Goal: Check status: Verify the current state of an ongoing process or item

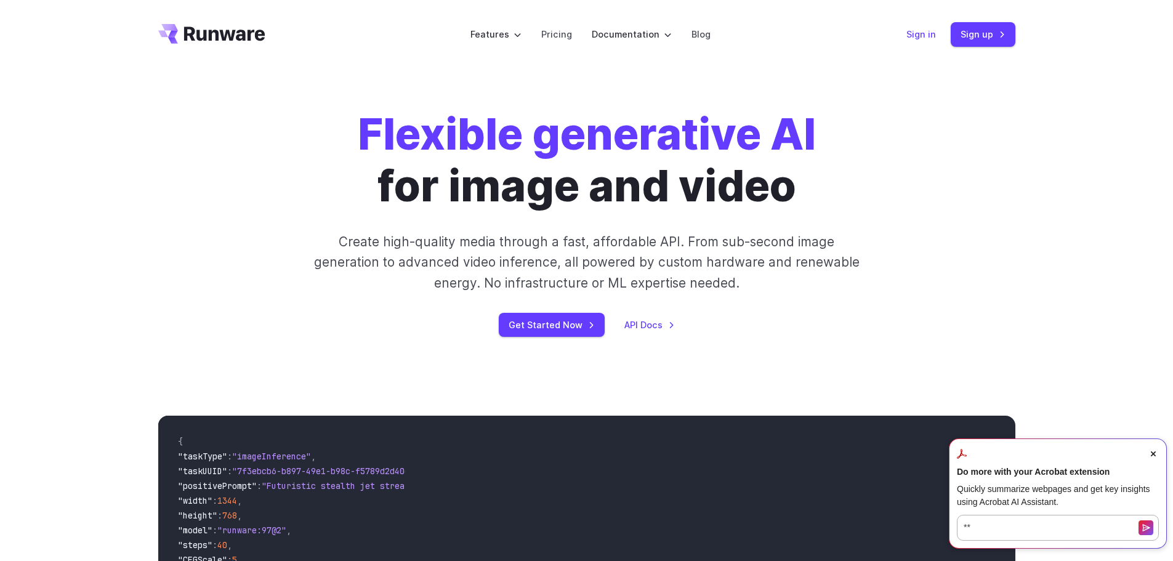
click at [926, 36] on link "Sign in" at bounding box center [922, 34] width 30 height 14
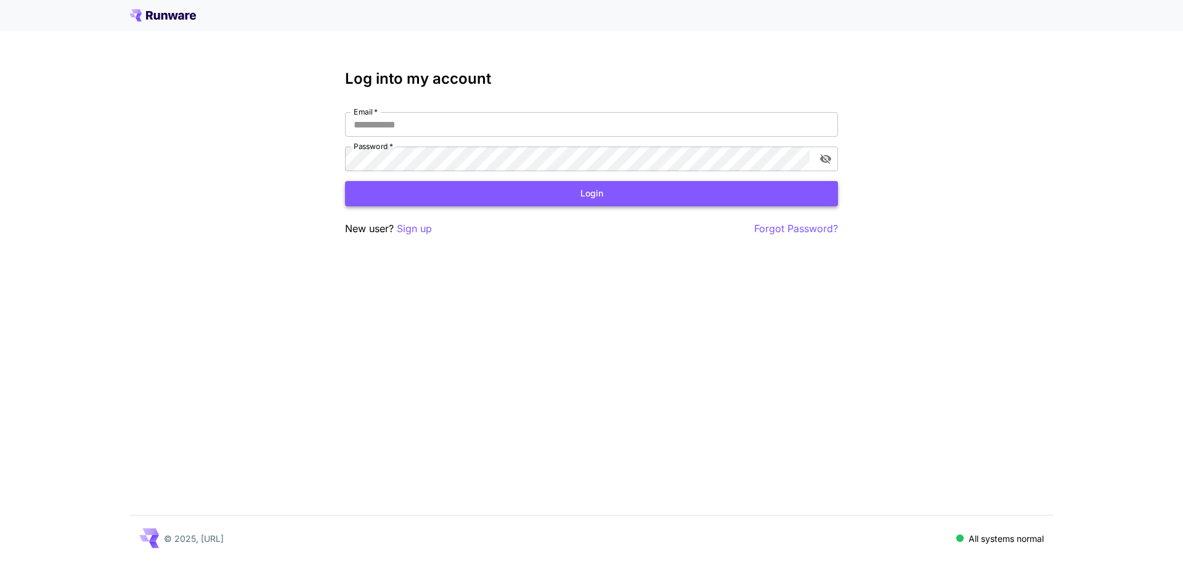
type input "**********"
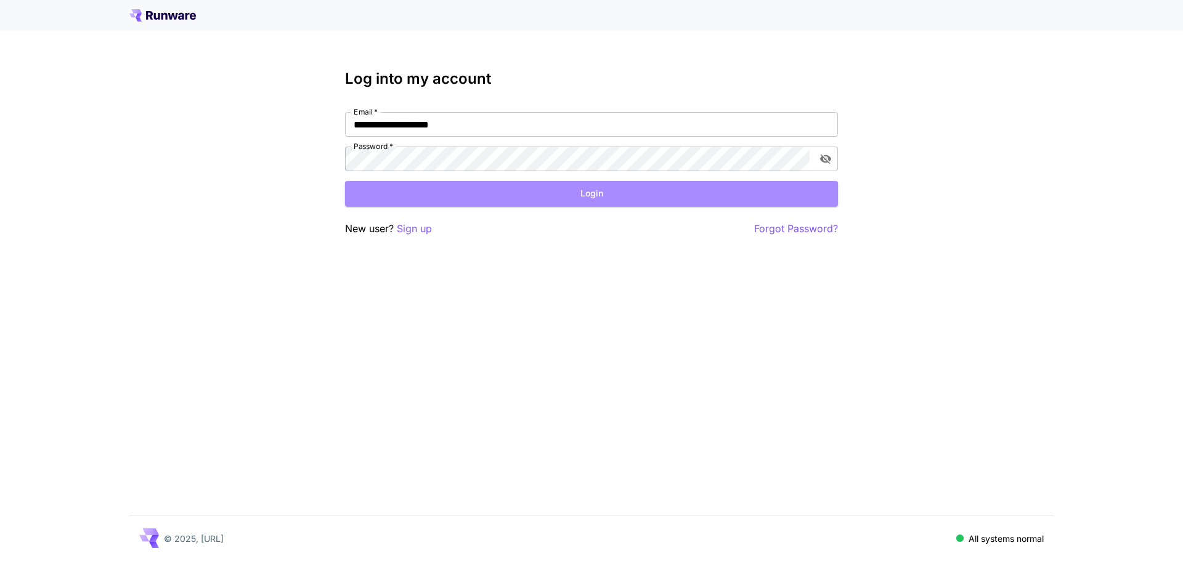
click at [437, 193] on button "Login" at bounding box center [591, 193] width 493 height 25
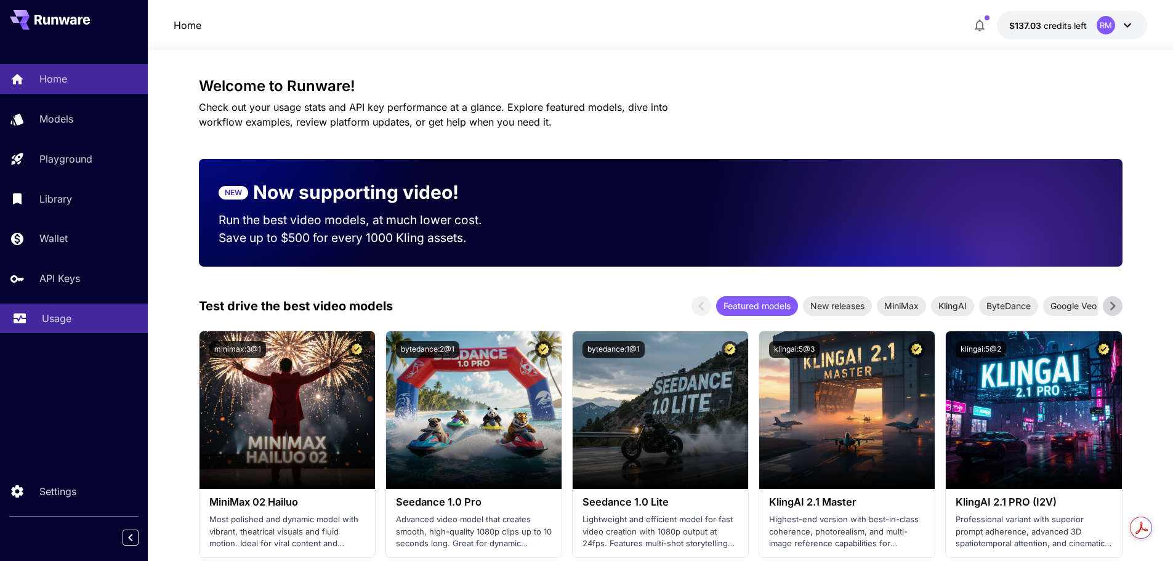
click at [64, 320] on p "Usage" at bounding box center [57, 318] width 30 height 15
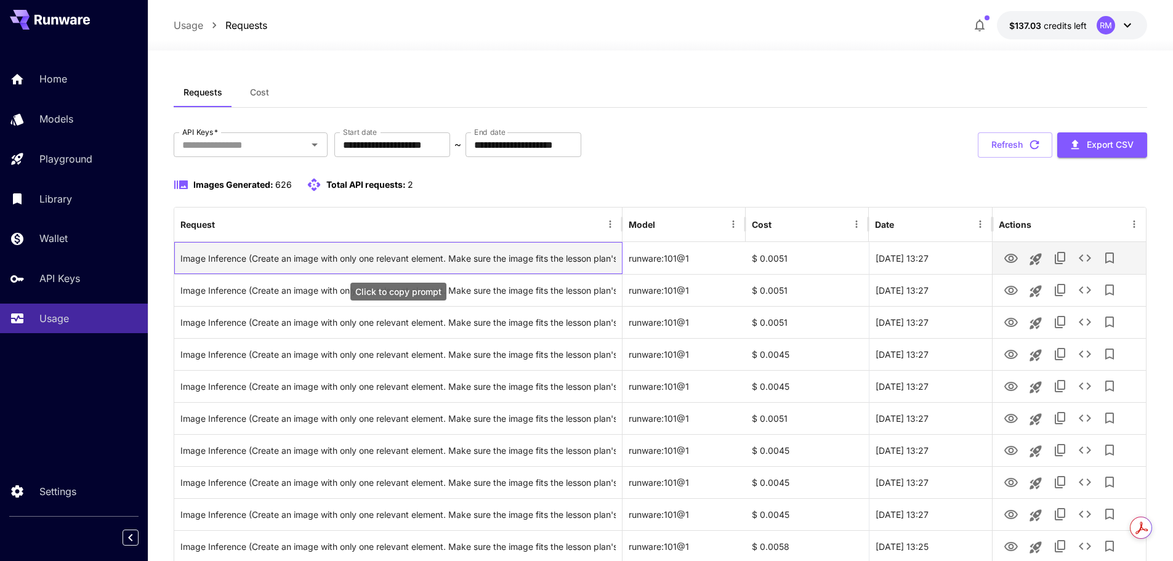
click at [336, 253] on div "Image Inference (Create an image with only one relevant element. Make sure the …" at bounding box center [397, 258] width 435 height 31
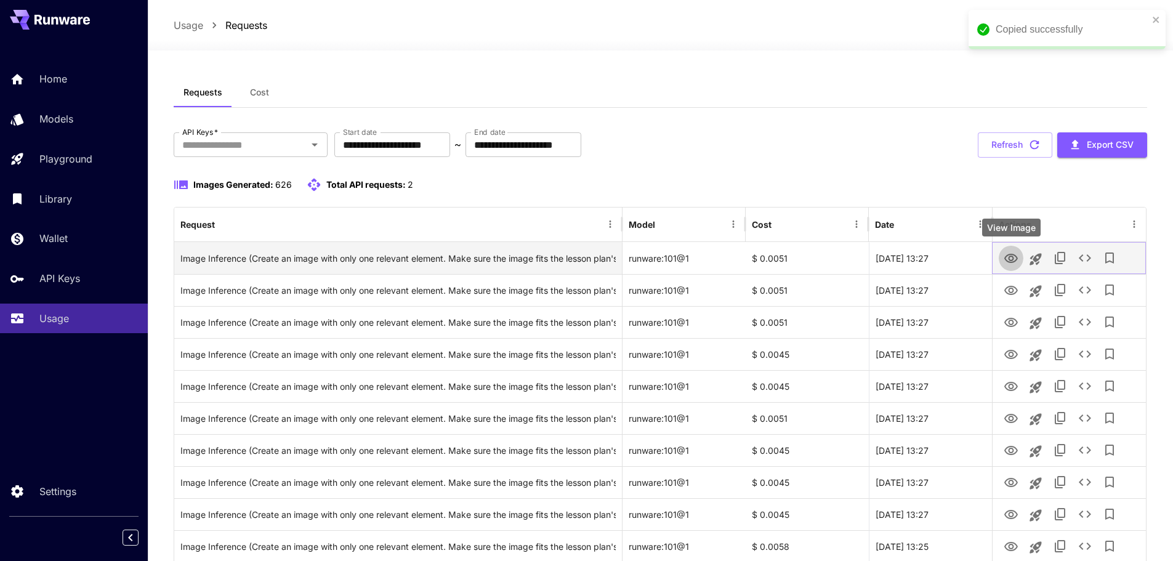
click at [1012, 259] on icon "View Image" at bounding box center [1011, 258] width 15 height 15
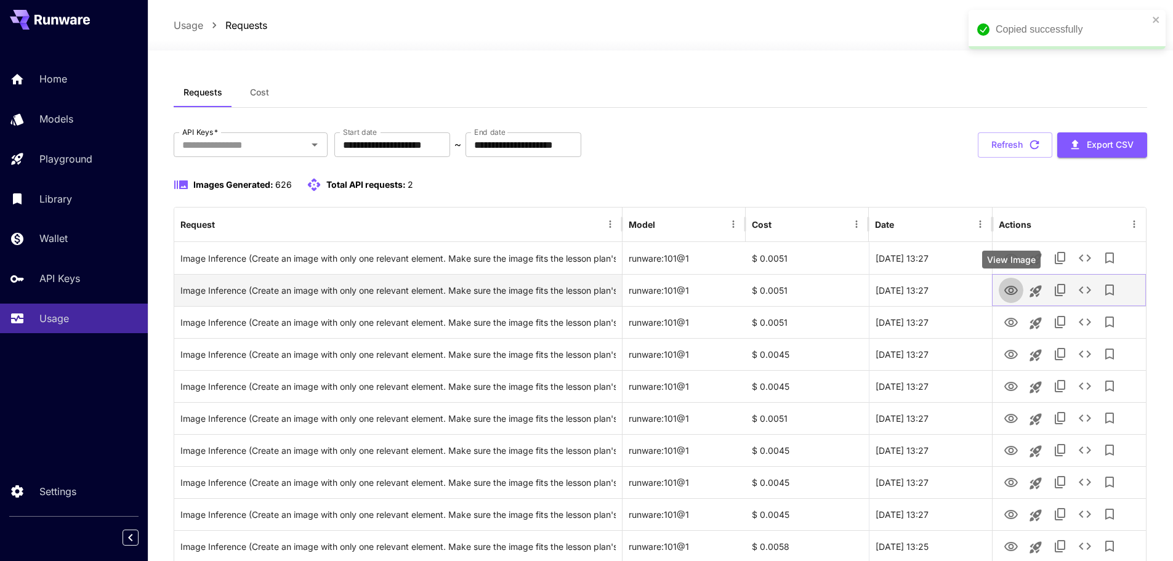
click at [1008, 291] on icon "View Image" at bounding box center [1011, 290] width 15 height 15
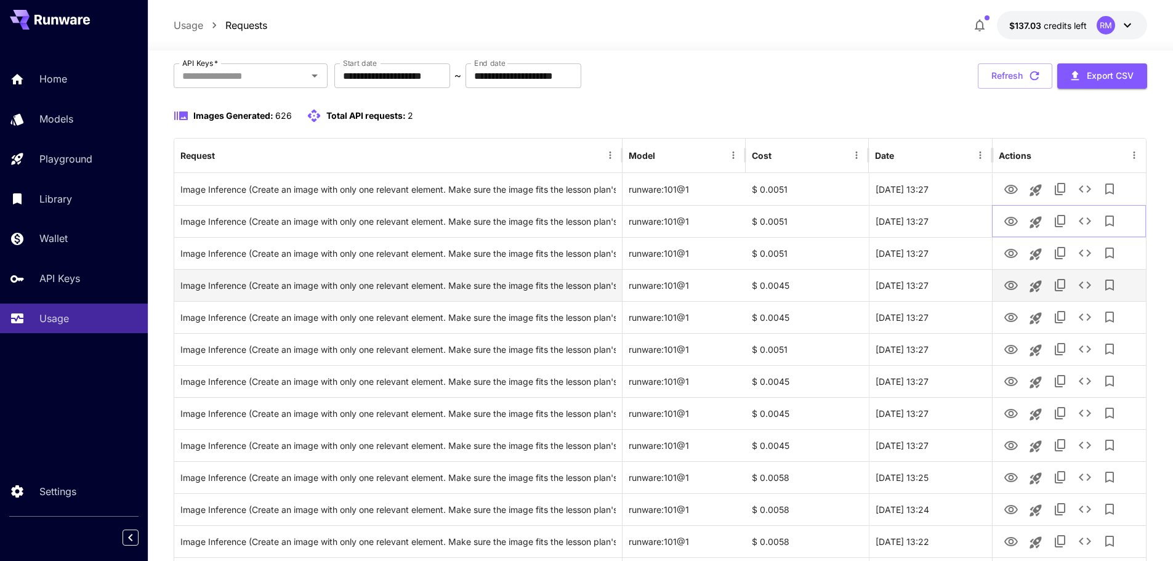
scroll to position [246, 0]
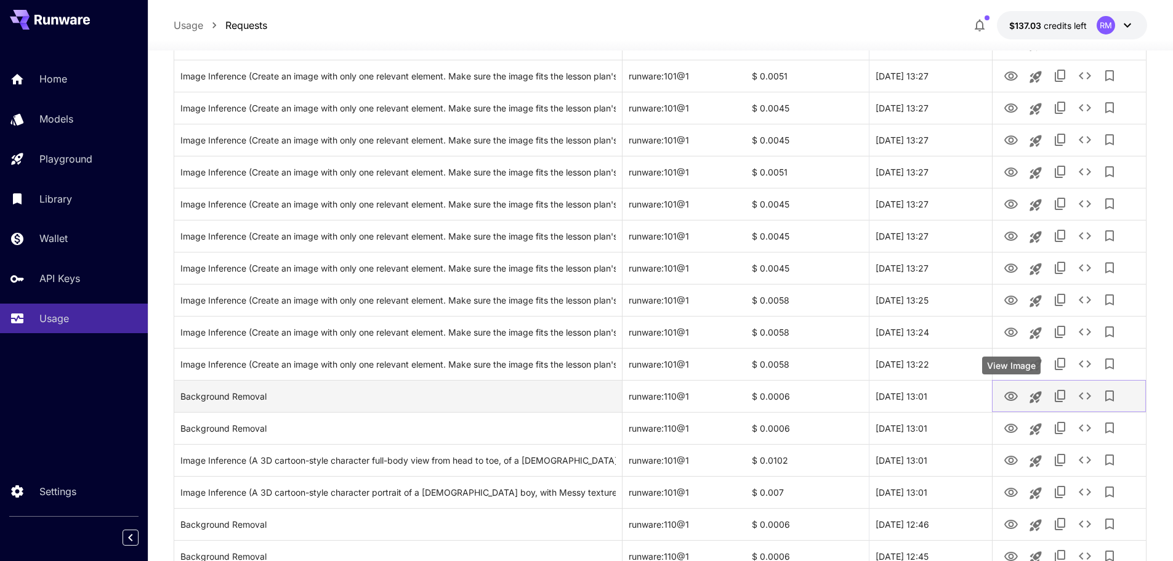
click at [1018, 397] on icon "View Image" at bounding box center [1011, 396] width 15 height 15
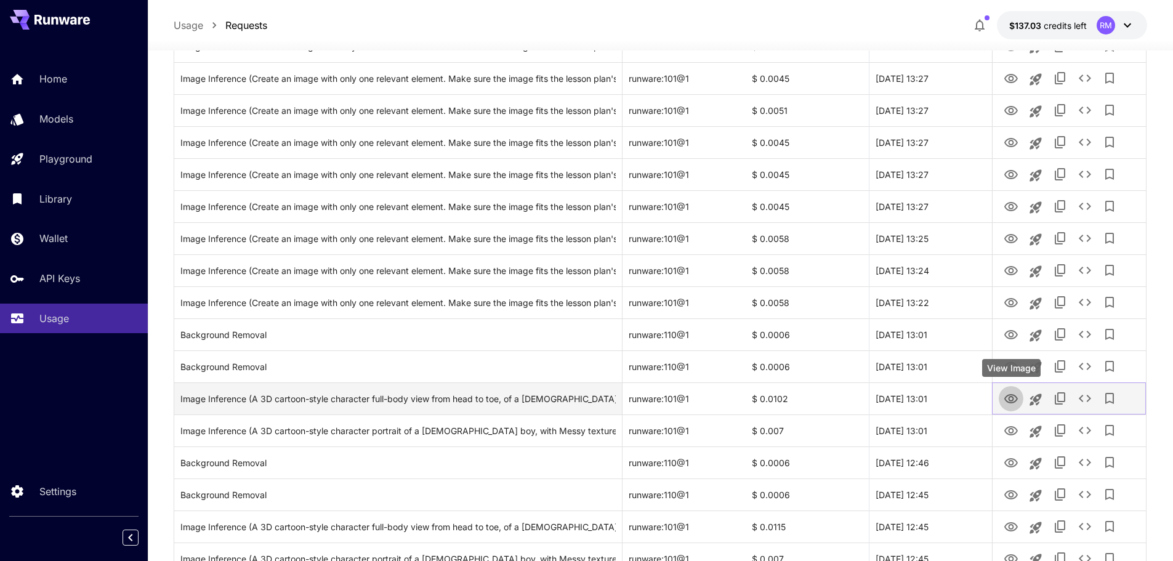
click at [1014, 397] on icon "View Image" at bounding box center [1011, 399] width 15 height 15
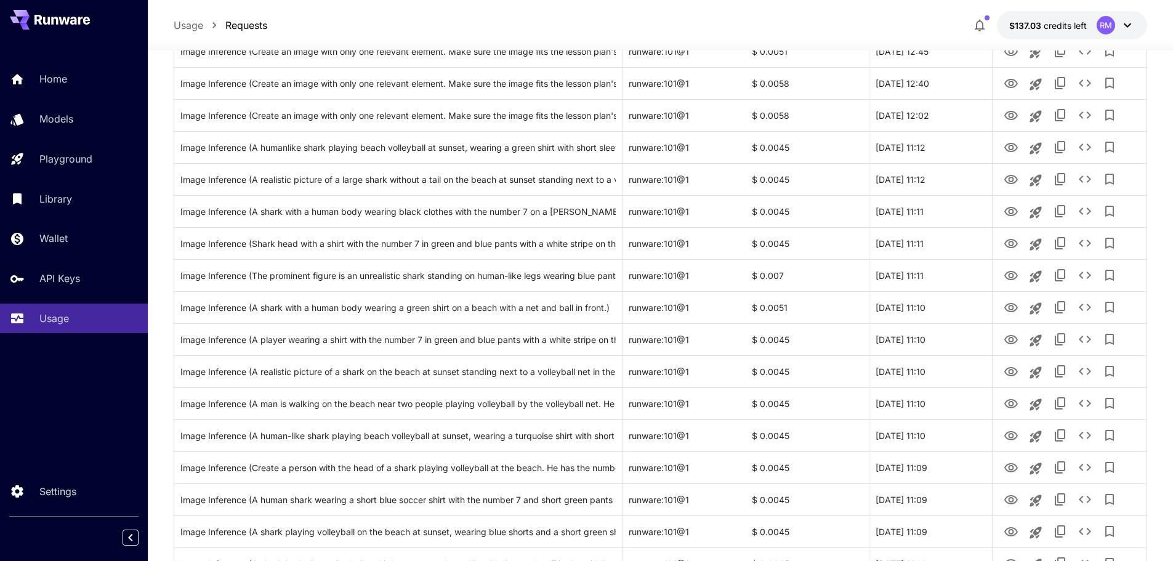
scroll to position [1353, 0]
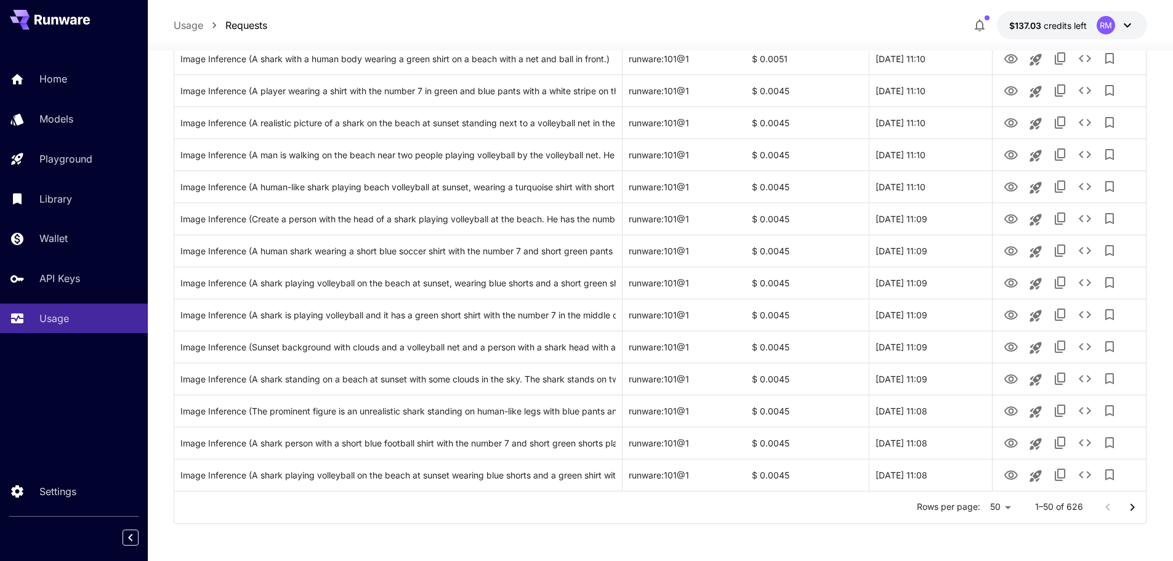
click at [1135, 509] on icon "Go to next page" at bounding box center [1132, 507] width 15 height 15
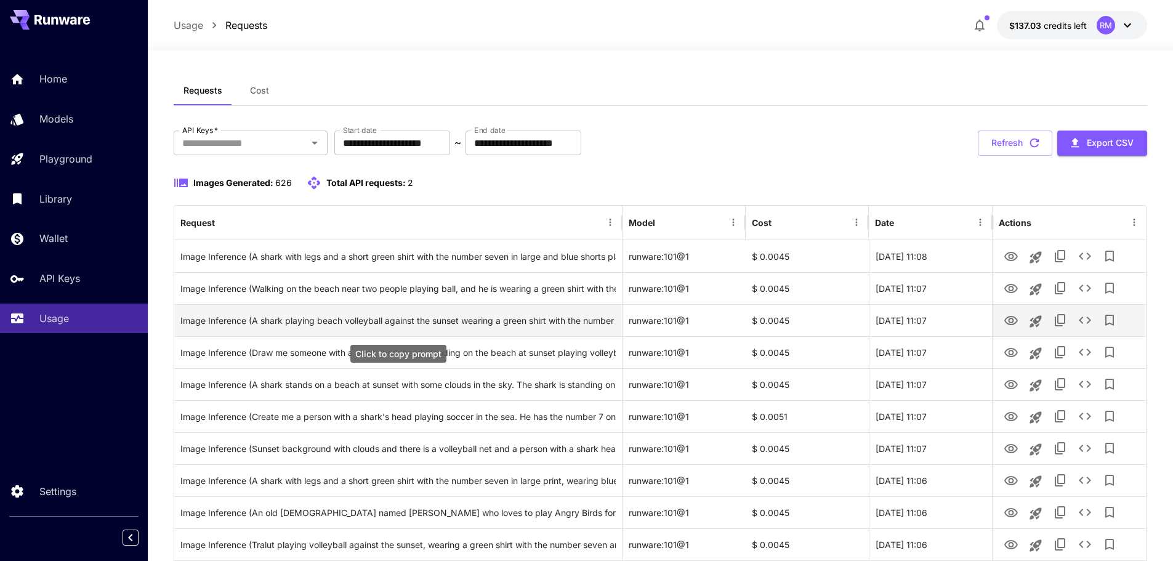
scroll to position [0, 0]
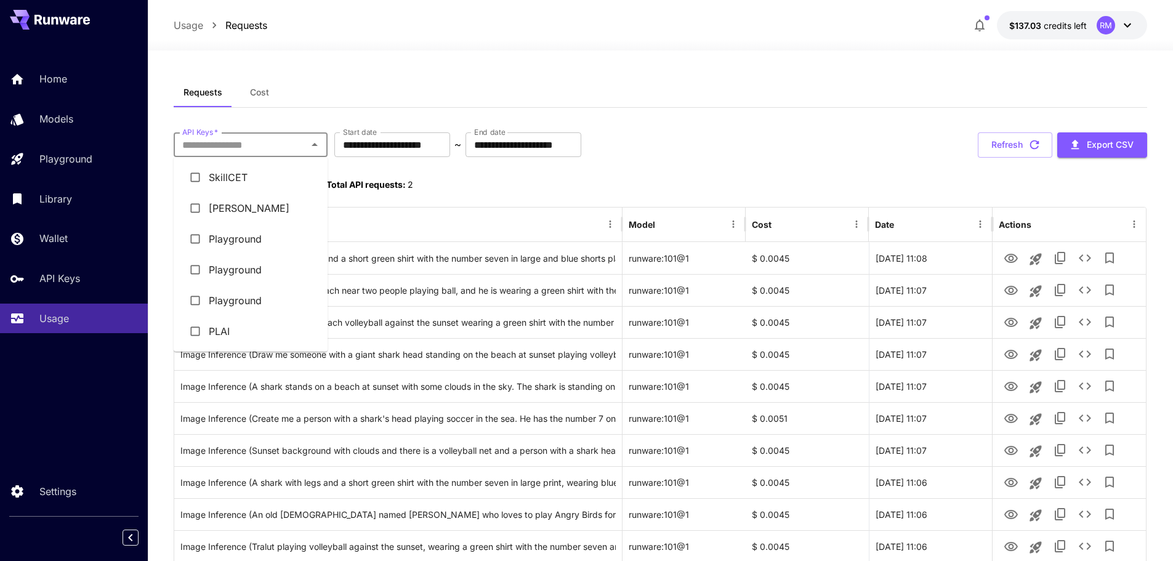
click at [272, 145] on input "API Keys   *" at bounding box center [240, 144] width 126 height 17
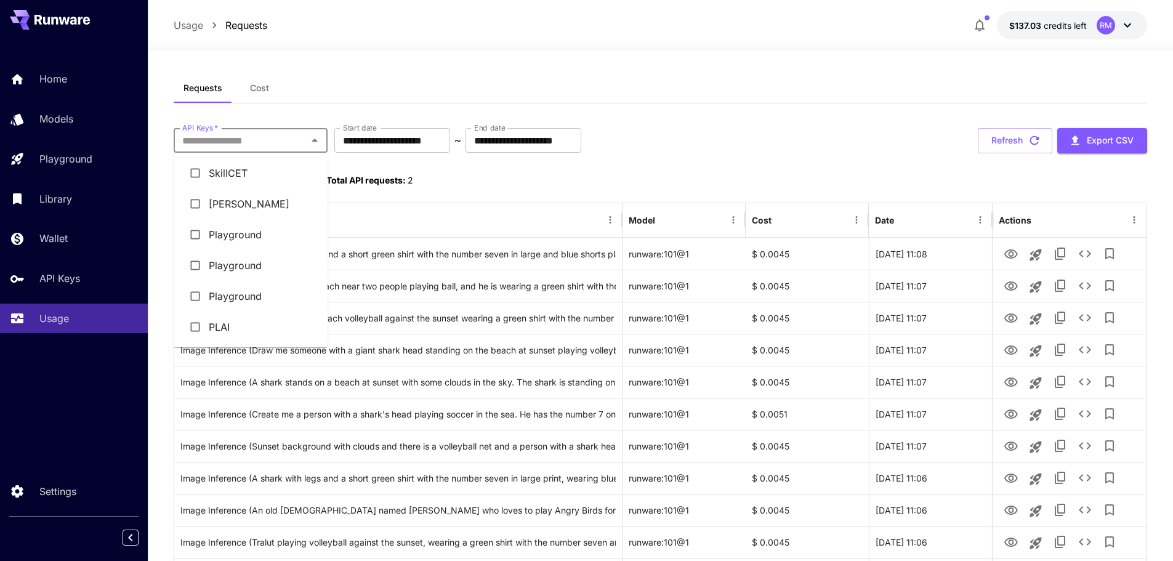
scroll to position [62, 0]
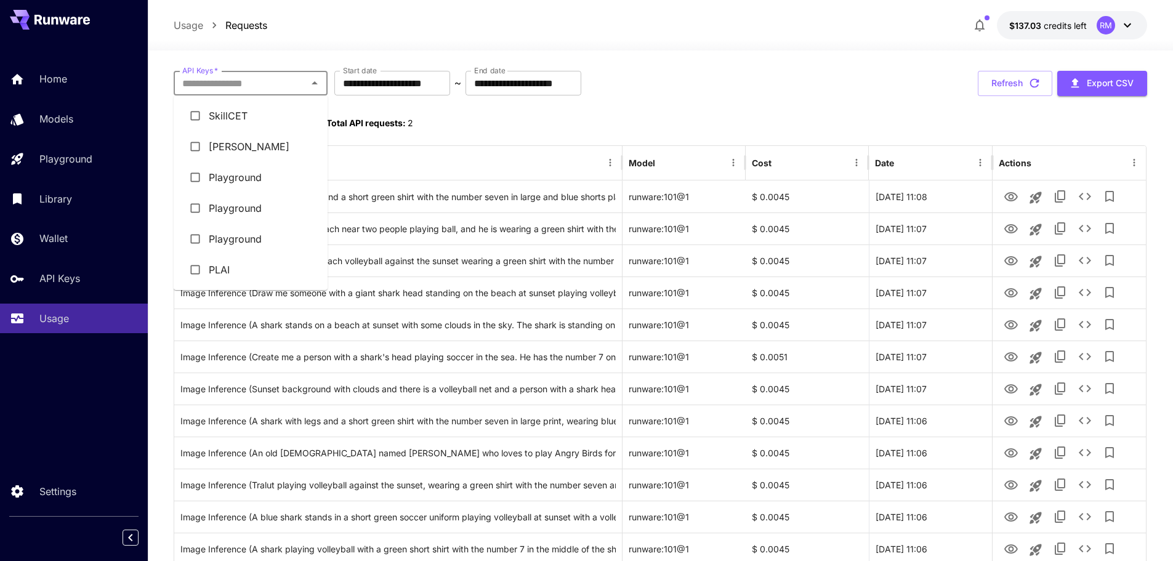
click at [208, 147] on li "[PERSON_NAME]" at bounding box center [251, 146] width 154 height 31
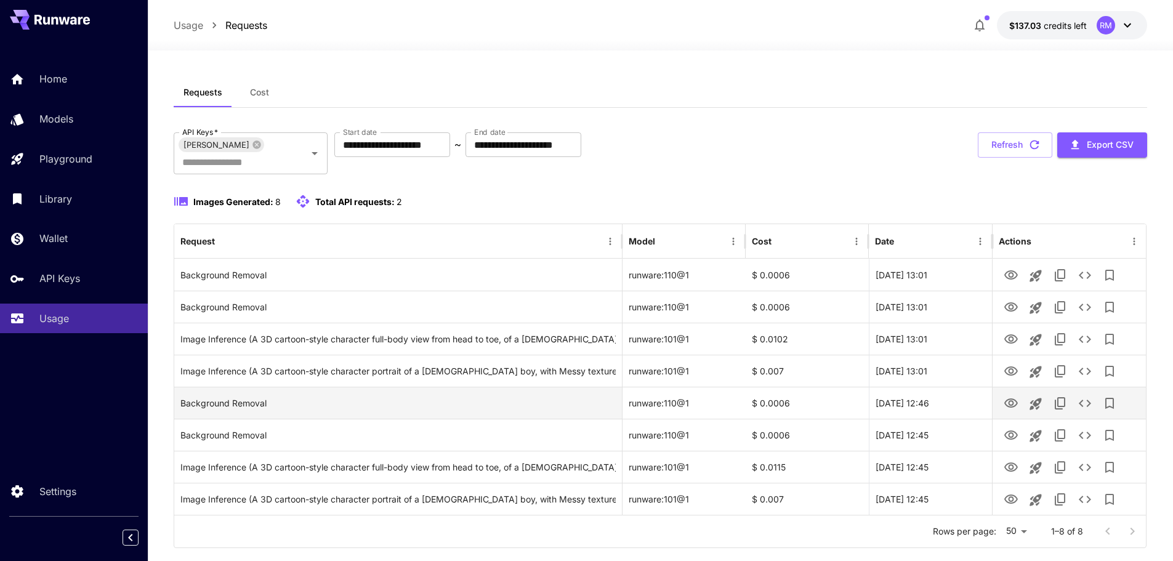
scroll to position [7, 0]
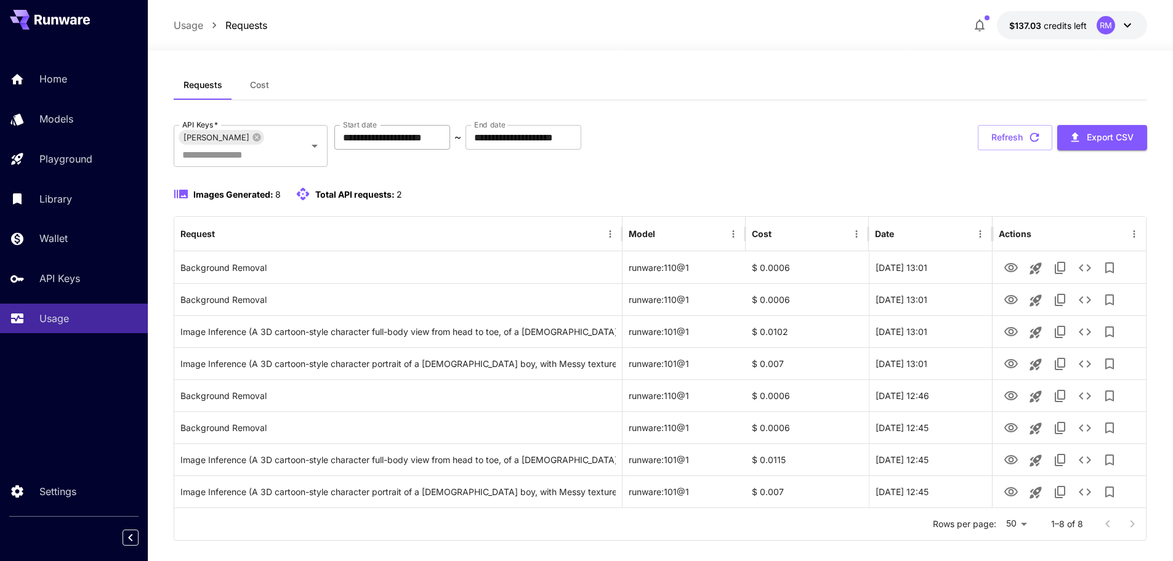
click at [348, 139] on input "**********" at bounding box center [392, 137] width 116 height 25
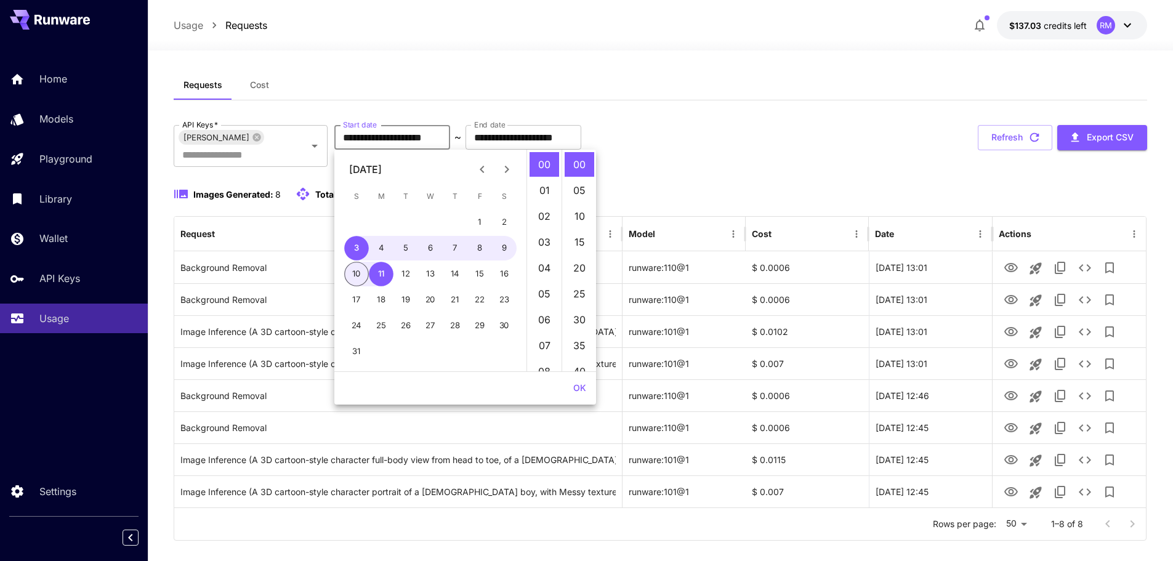
click at [484, 174] on icon "Previous month" at bounding box center [482, 169] width 15 height 15
click at [412, 221] on button "1" at bounding box center [406, 222] width 25 height 25
type input "**********"
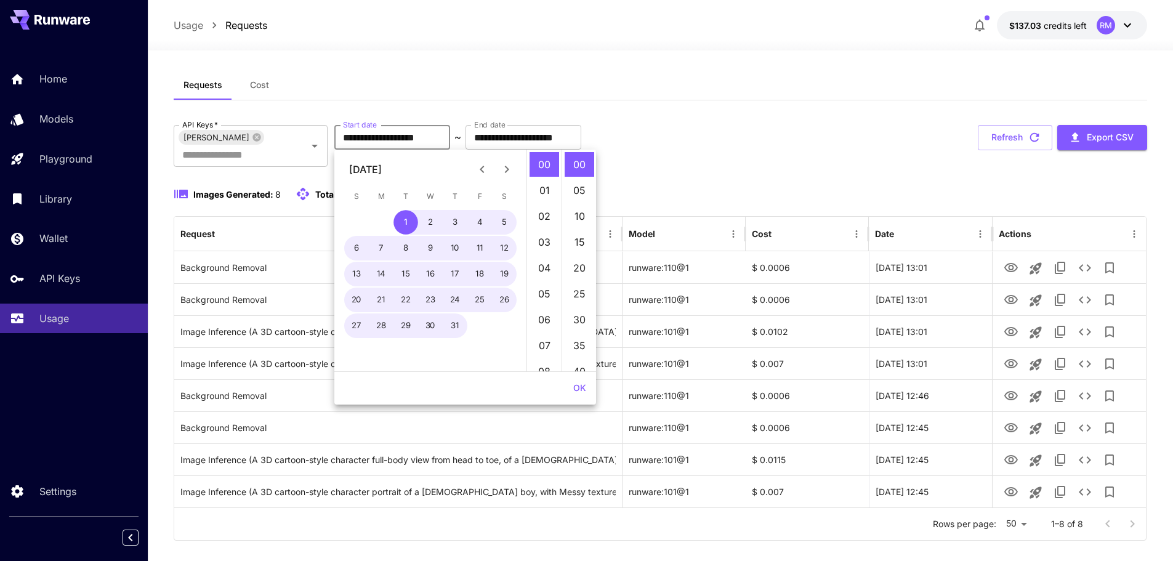
click at [703, 113] on div "**********" at bounding box center [661, 310] width 974 height 480
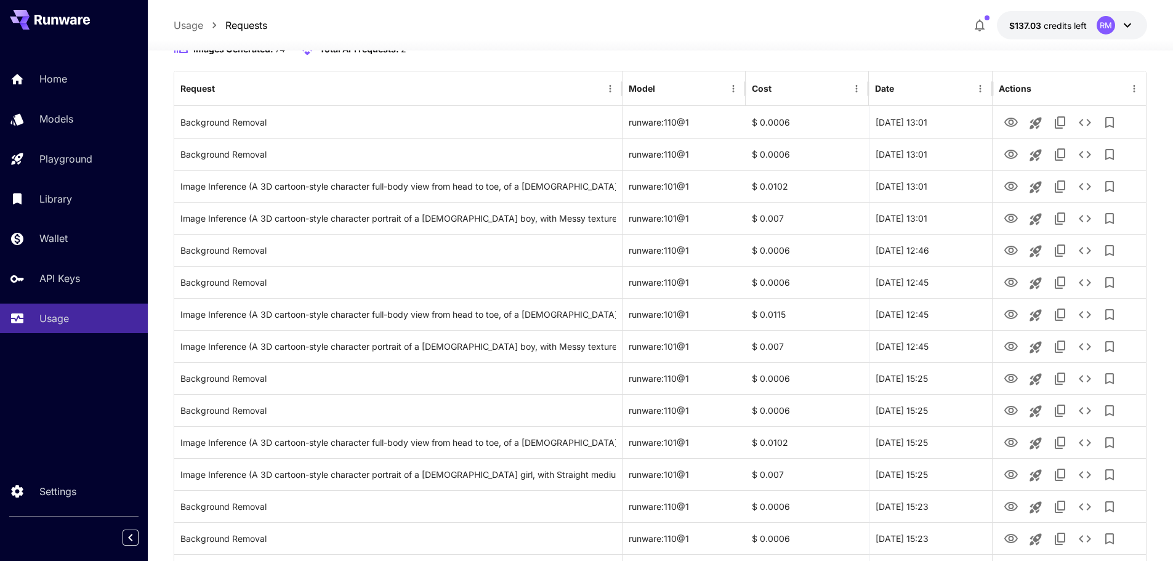
scroll to position [0, 0]
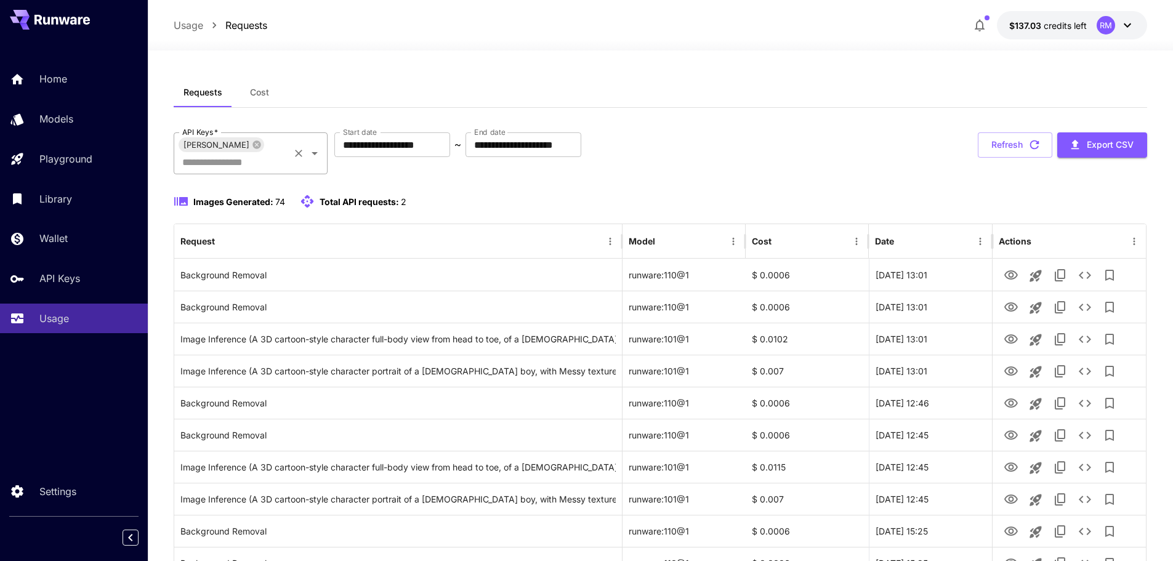
click at [293, 147] on icon "Clear" at bounding box center [299, 153] width 12 height 12
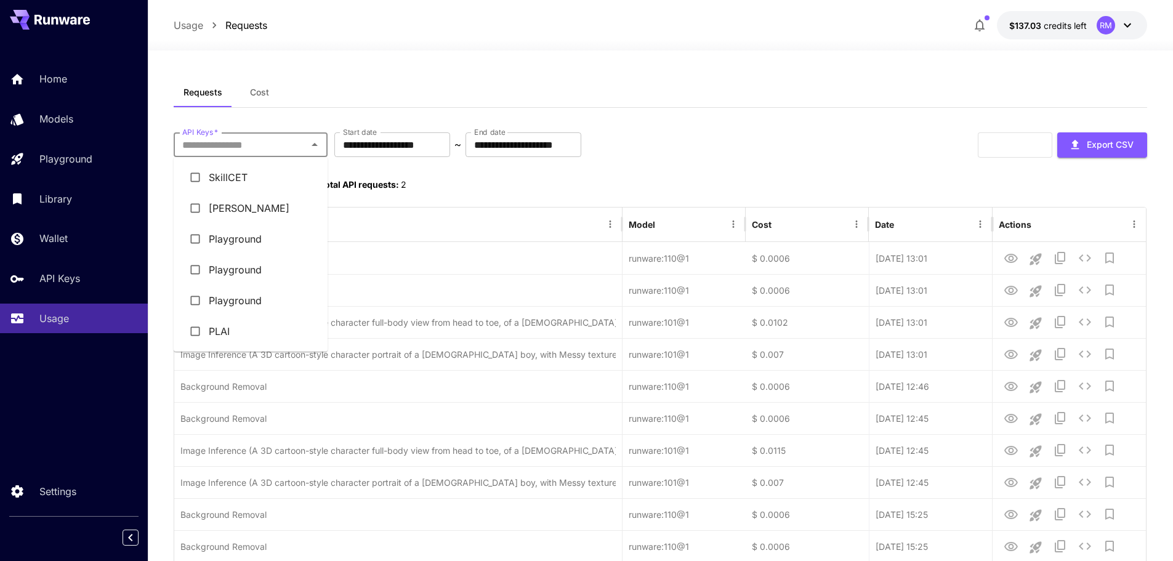
click at [293, 142] on input "API Keys   *" at bounding box center [240, 144] width 126 height 17
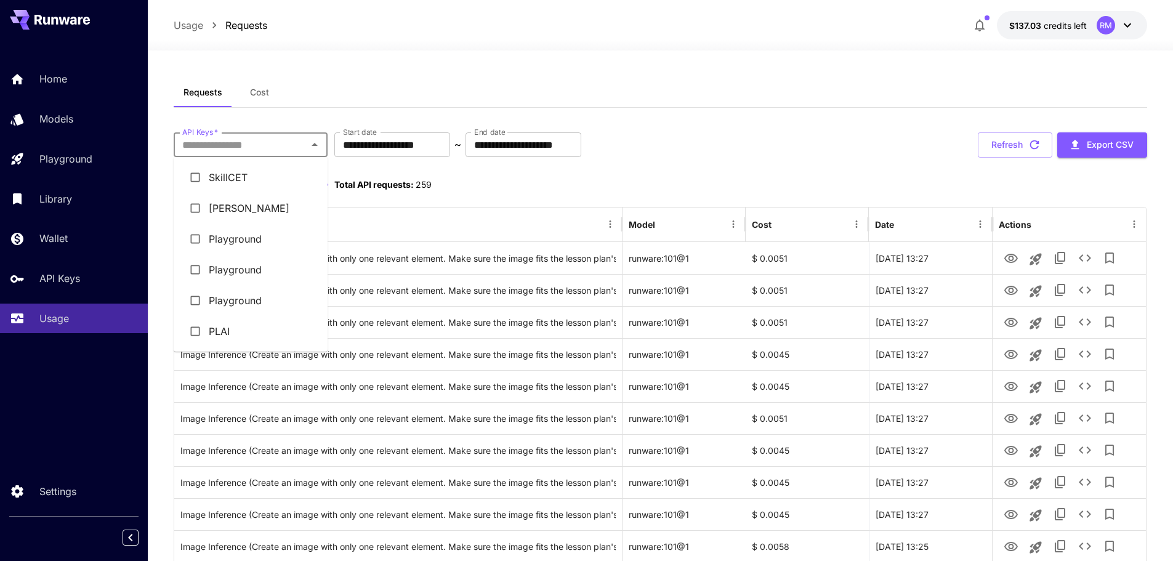
click at [211, 208] on li "[PERSON_NAME]" at bounding box center [251, 208] width 154 height 31
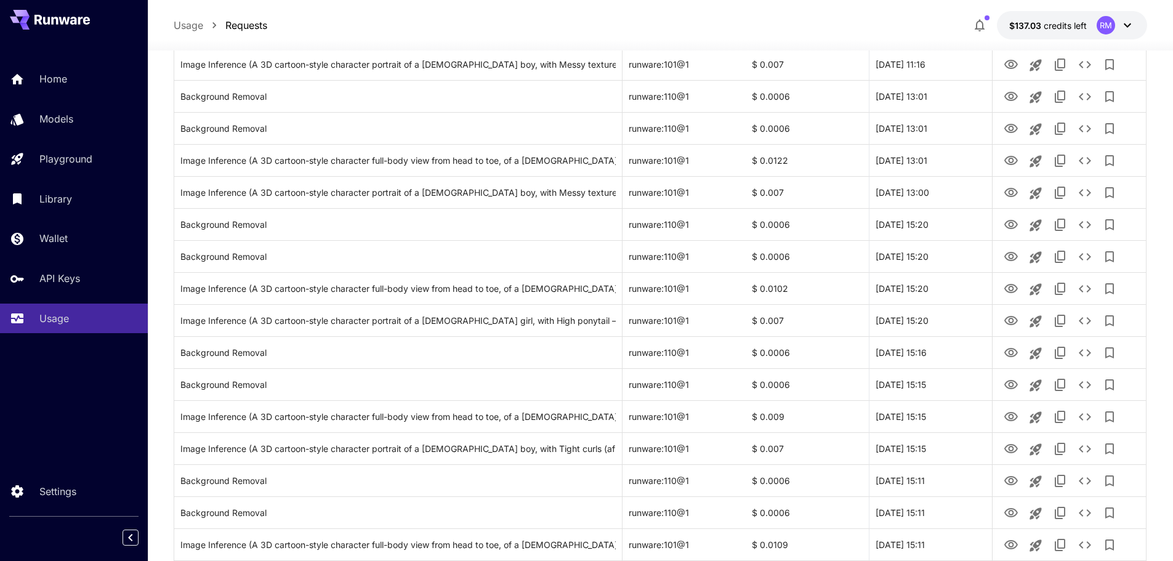
scroll to position [1353, 0]
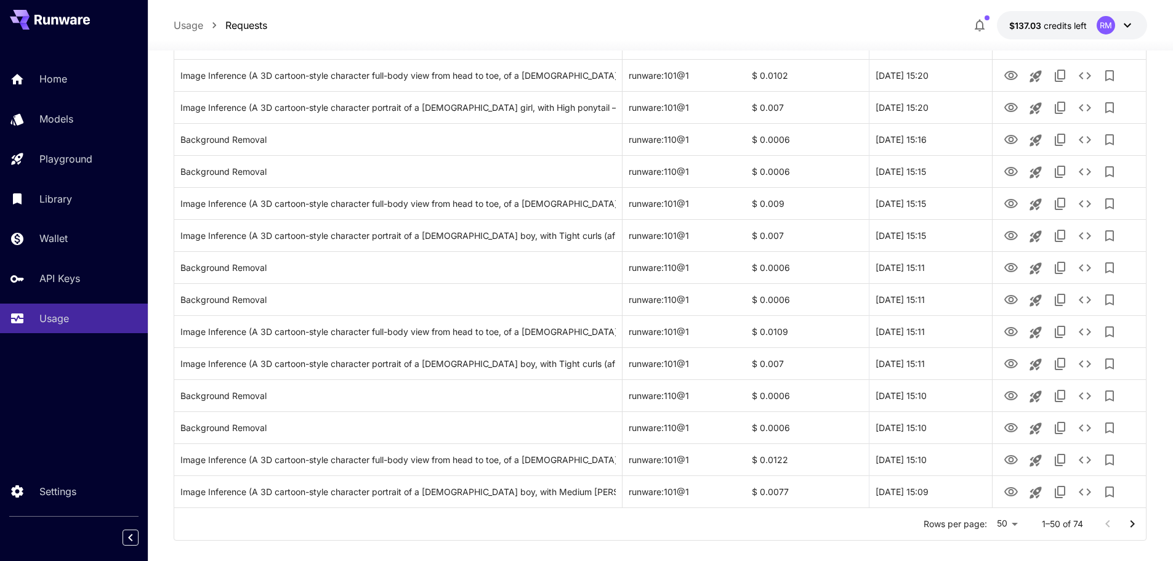
click at [1126, 517] on icon "Go to next page" at bounding box center [1132, 524] width 15 height 15
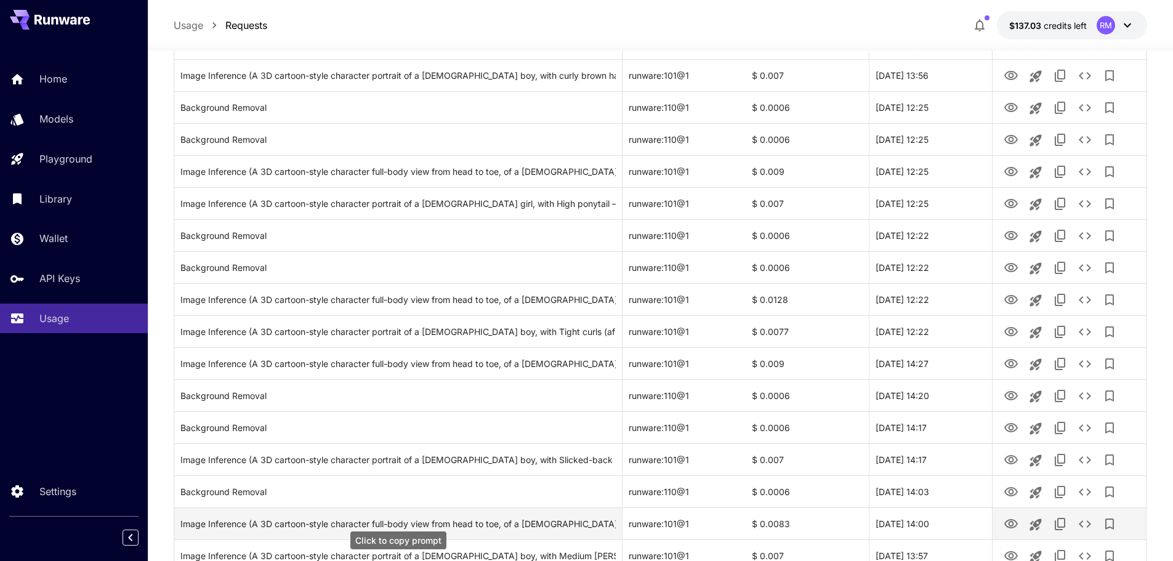
scroll to position [0, 0]
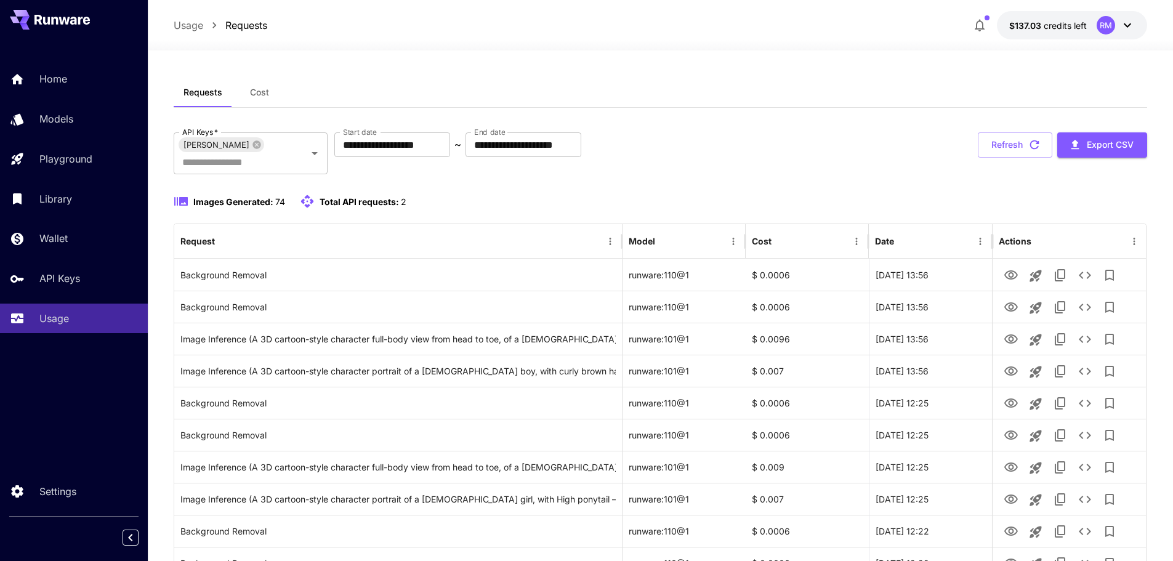
click at [676, 194] on div "Images Generated: 74 Total API requests: 2" at bounding box center [661, 209] width 974 height 30
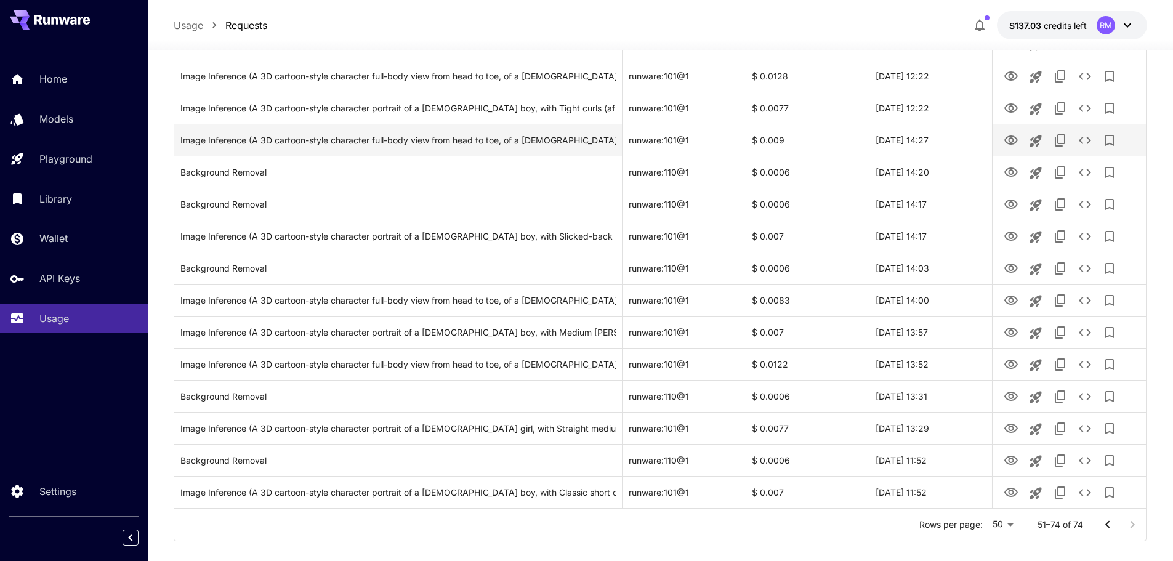
scroll to position [520, 0]
click at [1109, 517] on icon "Go to previous page" at bounding box center [1108, 524] width 15 height 15
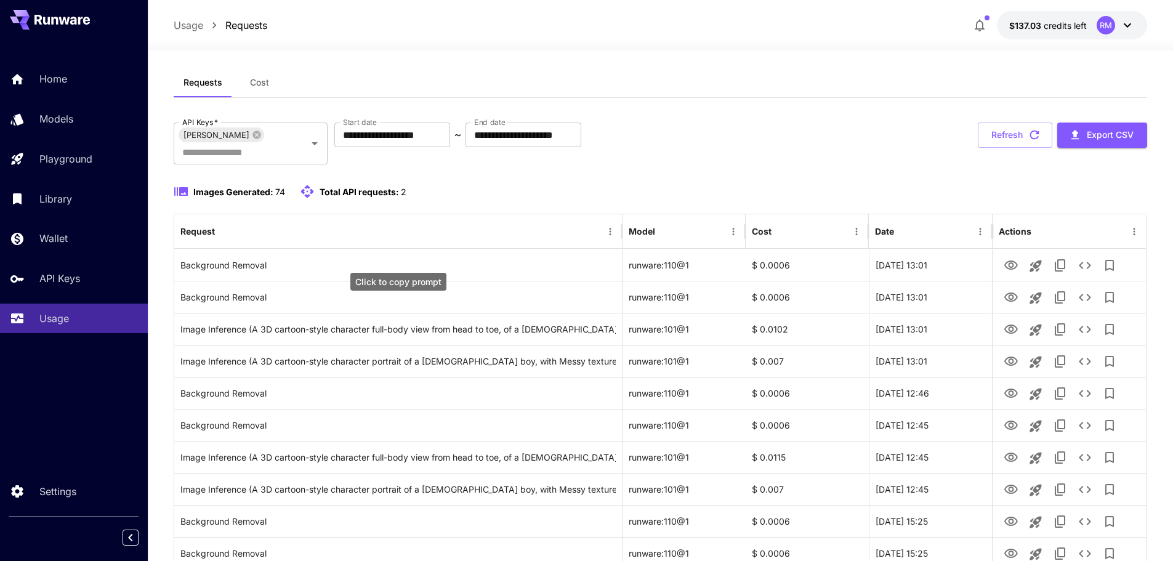
scroll to position [0, 0]
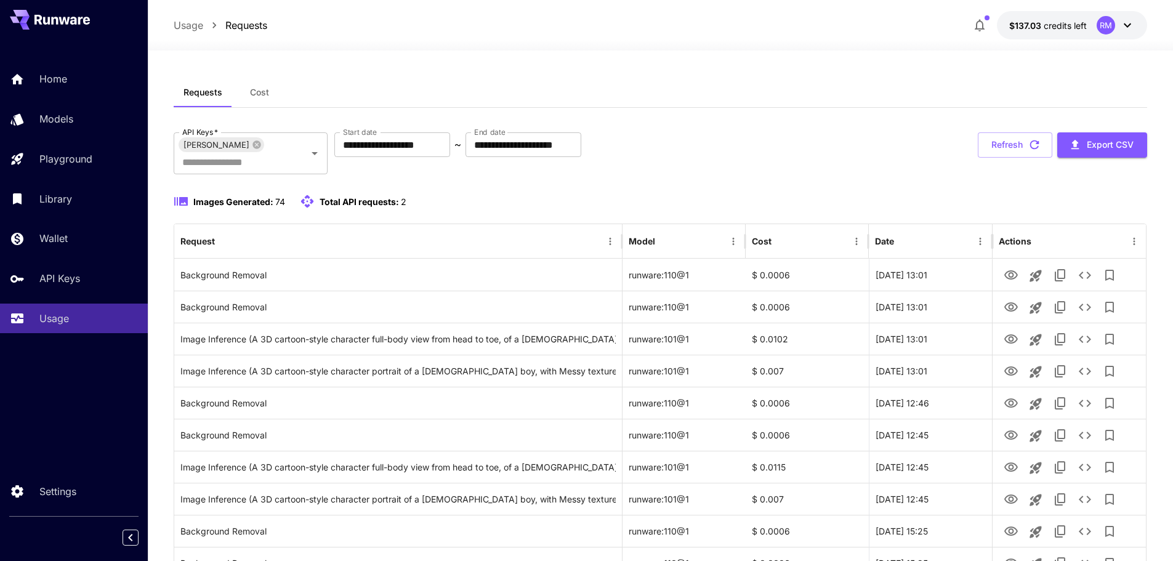
click at [612, 194] on div "Images Generated: 74 Total API requests: 2" at bounding box center [661, 201] width 974 height 15
click at [920, 100] on div "Requests Cost" at bounding box center [661, 93] width 974 height 30
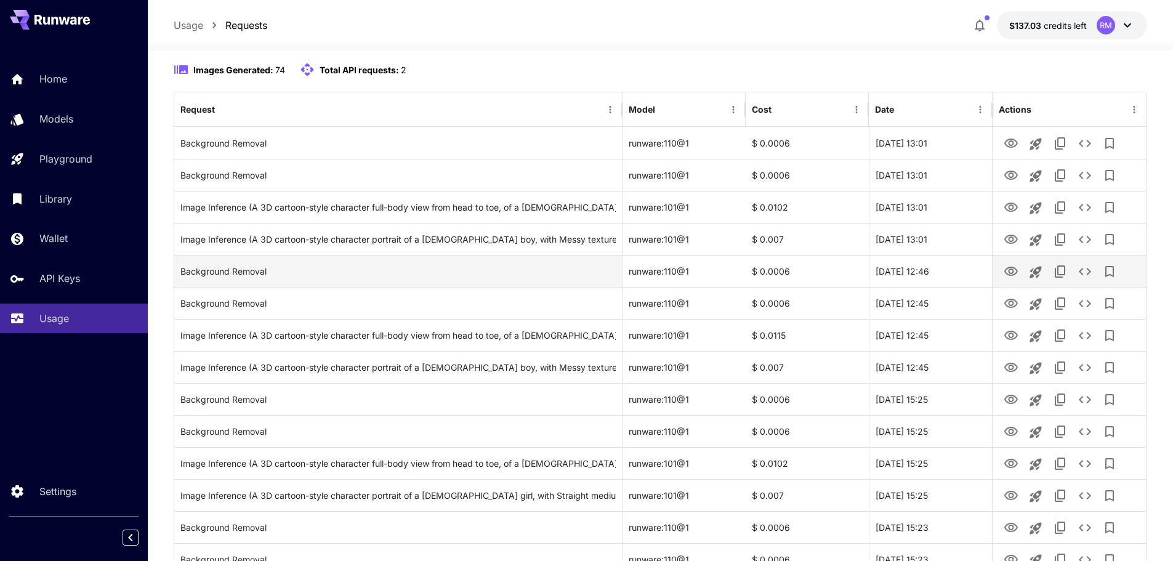
scroll to position [113, 0]
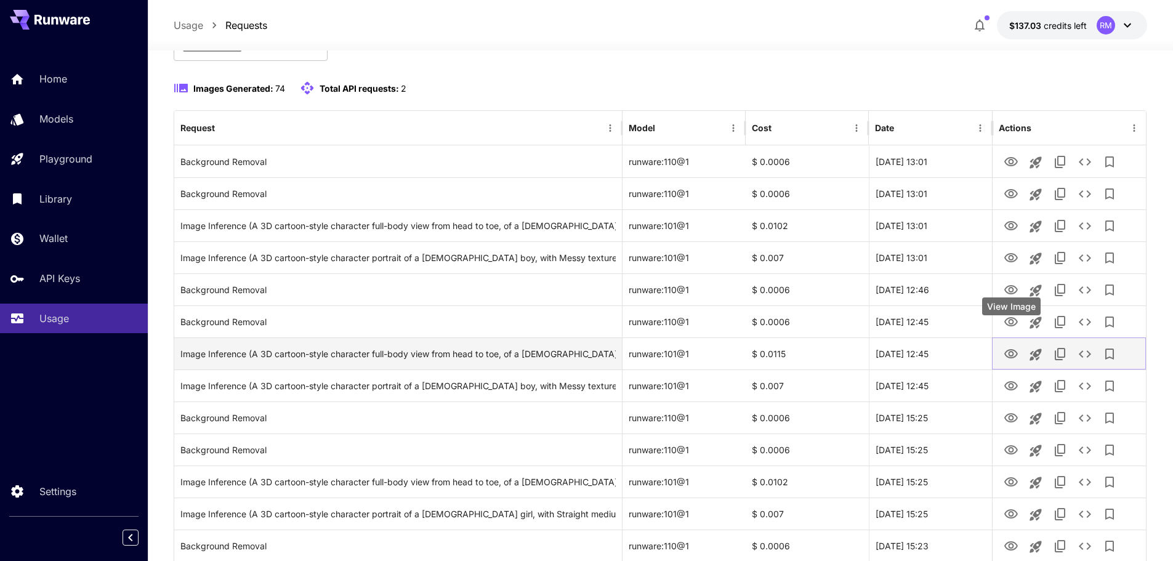
click at [1008, 349] on icon "View Image" at bounding box center [1012, 353] width 14 height 9
click at [448, 339] on div "Image Inference (A 3D cartoon-style character full-body view from head to toe, …" at bounding box center [397, 353] width 435 height 31
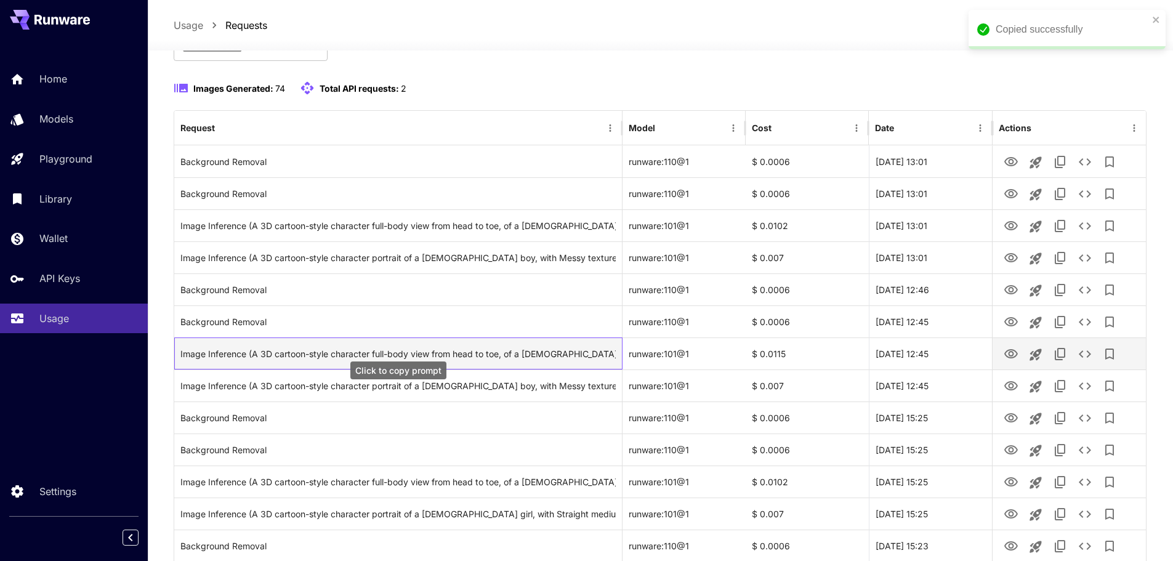
click at [451, 339] on div "Image Inference (A 3D cartoon-style character full-body view from head to toe, …" at bounding box center [397, 353] width 435 height 31
click at [452, 339] on div "Image Inference (A 3D cartoon-style character full-body view from head to toe, …" at bounding box center [397, 353] width 435 height 31
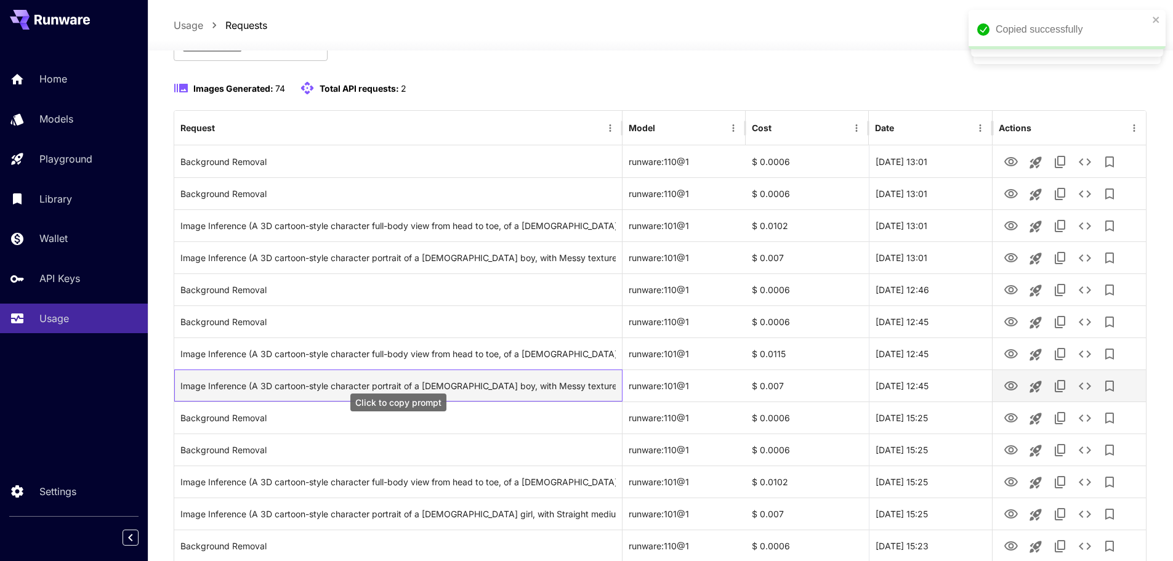
click at [482, 374] on div "Image Inference (A 3D cartoon-style character portrait of a [DEMOGRAPHIC_DATA] …" at bounding box center [397, 385] width 435 height 31
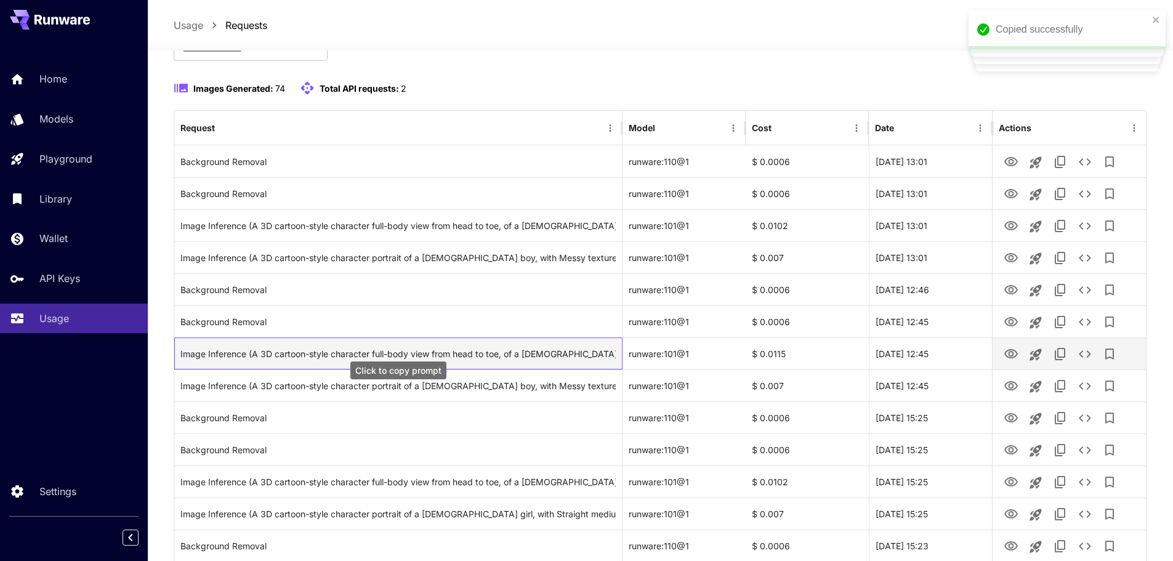
click at [480, 341] on div "Image Inference (A 3D cartoon-style character full-body view from head to toe, …" at bounding box center [397, 353] width 435 height 31
click at [477, 341] on div "Image Inference (A 3D cartoon-style character full-body view from head to toe, …" at bounding box center [397, 353] width 435 height 31
click at [1011, 349] on icon "View Image" at bounding box center [1012, 353] width 14 height 9
